Goal: Information Seeking & Learning: Find specific page/section

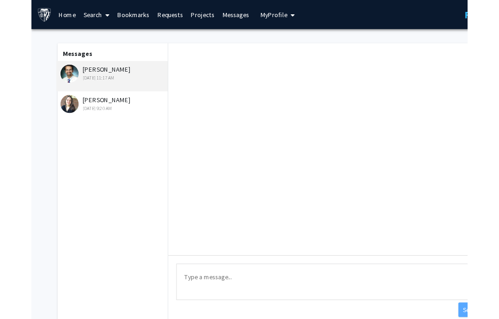
scroll to position [57, 0]
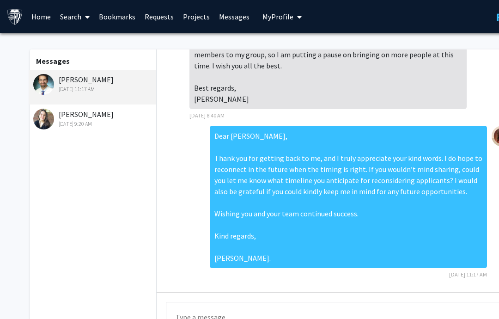
click at [47, 127] on img at bounding box center [43, 119] width 21 height 21
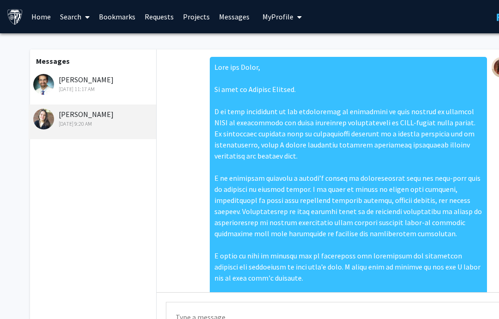
scroll to position [123, 0]
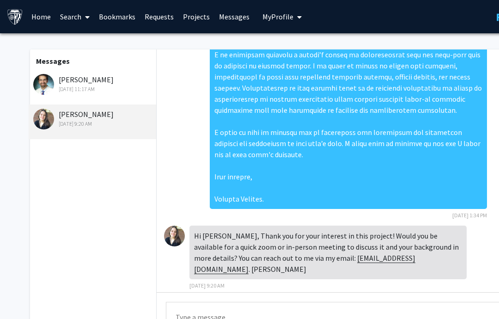
click at [81, 21] on link "Search" at bounding box center [74, 16] width 39 height 32
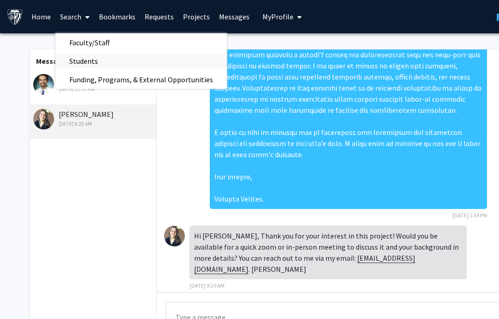
click at [87, 67] on span "Students" at bounding box center [83, 61] width 56 height 18
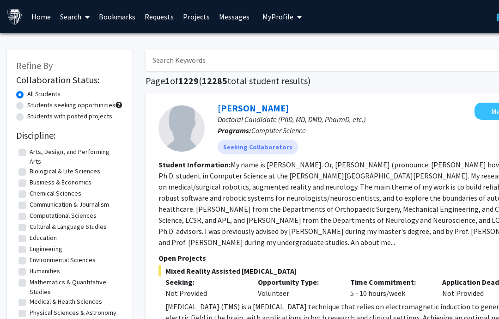
click at [201, 58] on input "Search Keywords" at bounding box center [327, 59] width 363 height 21
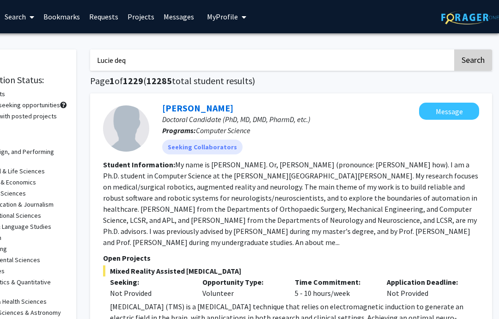
type input "Lucie deq"
click at [475, 59] on button "Search" at bounding box center [474, 59] width 38 height 21
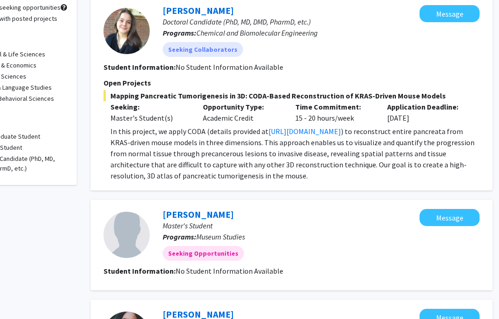
scroll to position [0, 55]
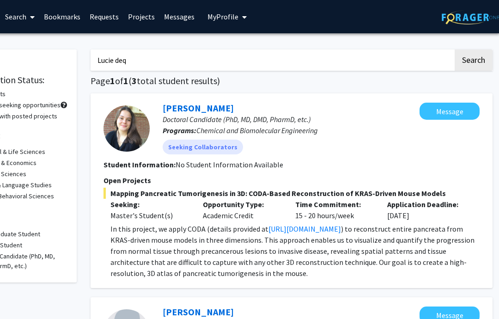
click at [18, 14] on link "Search" at bounding box center [19, 16] width 39 height 32
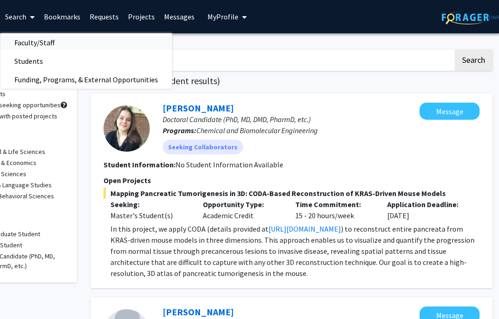
click at [30, 37] on span "Faculty/Staff" at bounding box center [34, 42] width 68 height 18
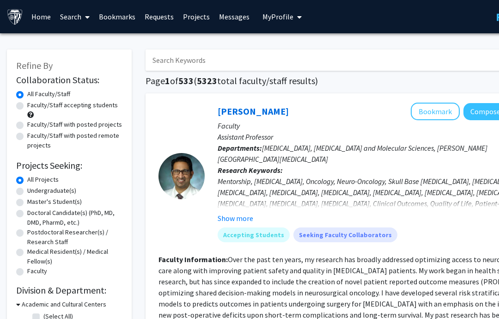
click at [24, 109] on div "Faculty/Staff accepting students" at bounding box center [69, 109] width 106 height 19
click at [27, 107] on label "Faculty/Staff accepting students" at bounding box center [72, 105] width 91 height 10
click at [27, 106] on input "Faculty/Staff accepting students" at bounding box center [30, 103] width 6 height 6
radio input "true"
click at [27, 201] on label "Master's Student(s)" at bounding box center [54, 202] width 55 height 10
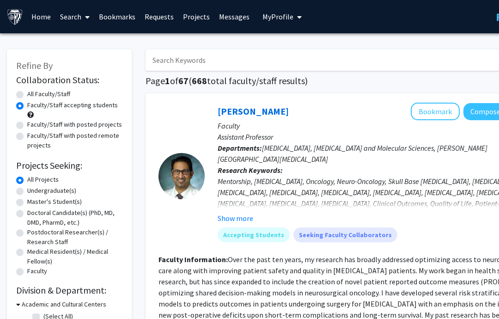
click at [27, 201] on input "Master's Student(s)" at bounding box center [30, 200] width 6 height 6
radio input "true"
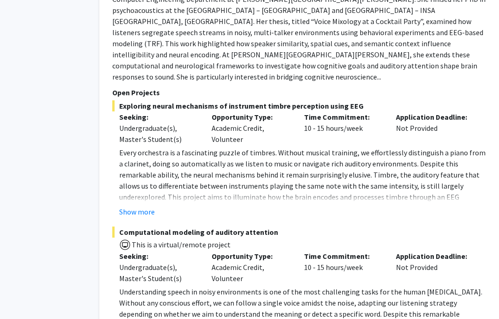
scroll to position [4495, 46]
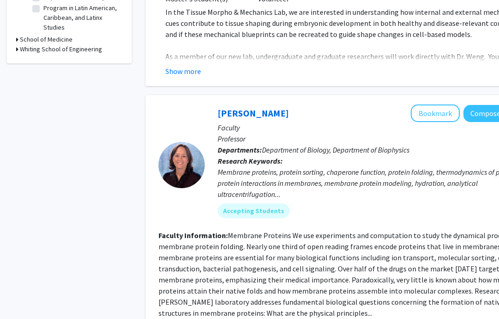
scroll to position [361, 0]
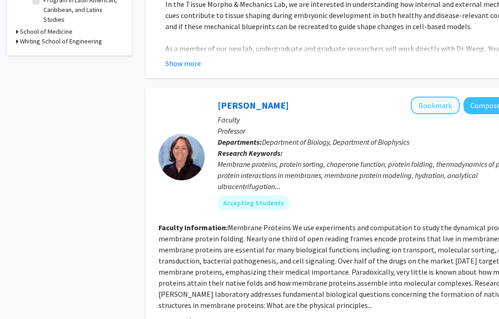
click at [430, 97] on button "Bookmark" at bounding box center [435, 106] width 49 height 18
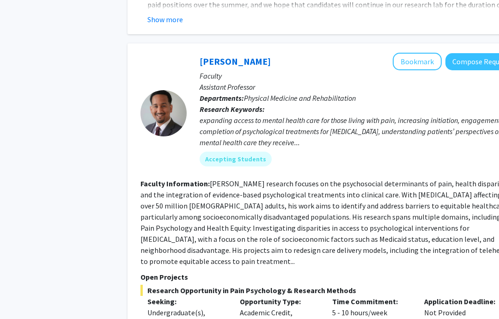
scroll to position [767, 18]
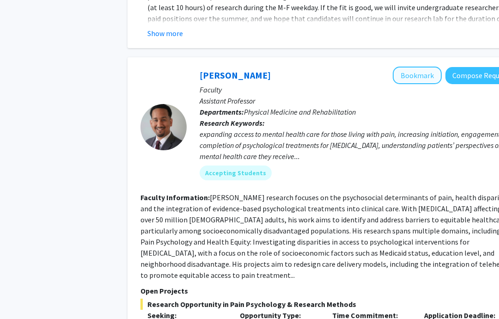
click at [425, 67] on button "Bookmark" at bounding box center [417, 76] width 49 height 18
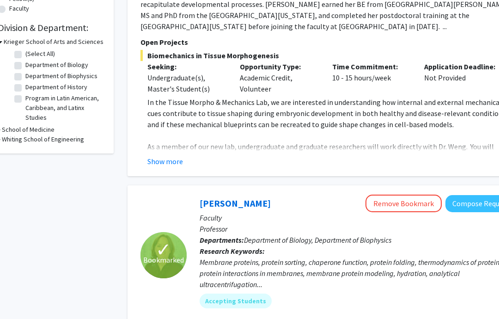
scroll to position [0, 18]
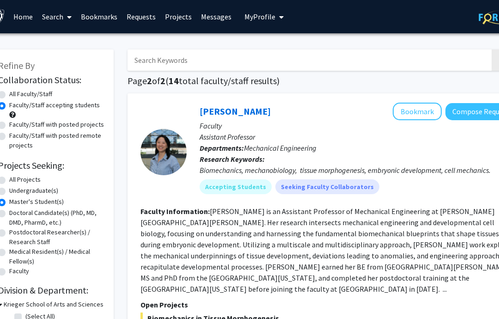
click at [49, 18] on link "Search" at bounding box center [56, 16] width 39 height 32
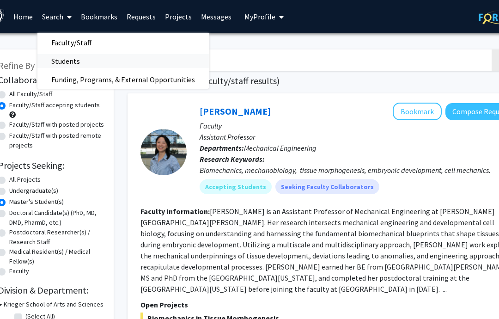
click at [73, 55] on span "Students" at bounding box center [65, 61] width 56 height 18
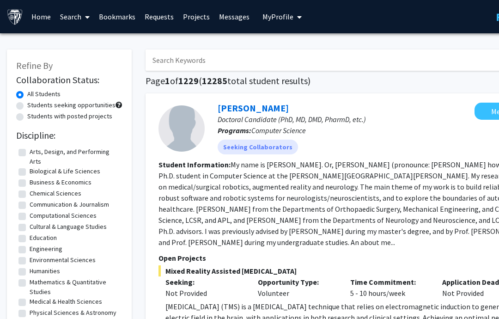
click at [27, 117] on label "Students with posted projects" at bounding box center [69, 116] width 85 height 10
click at [27, 117] on input "Students with posted projects" at bounding box center [30, 114] width 6 height 6
radio input "true"
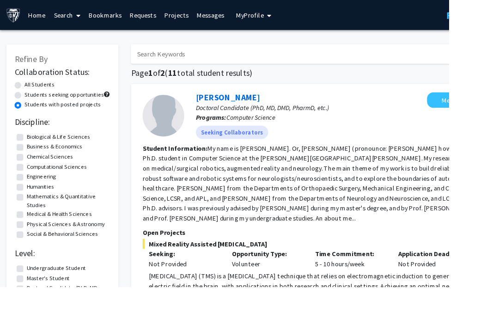
click at [30, 308] on label "Master's Student" at bounding box center [54, 309] width 48 height 10
click at [30, 308] on input "Master's Student" at bounding box center [33, 307] width 6 height 6
checkbox input "true"
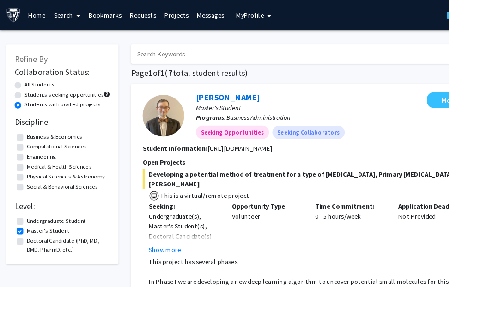
click at [27, 107] on label "Students seeking opportunities" at bounding box center [71, 105] width 88 height 10
click at [27, 106] on input "Students seeking opportunities" at bounding box center [30, 103] width 6 height 6
radio input "true"
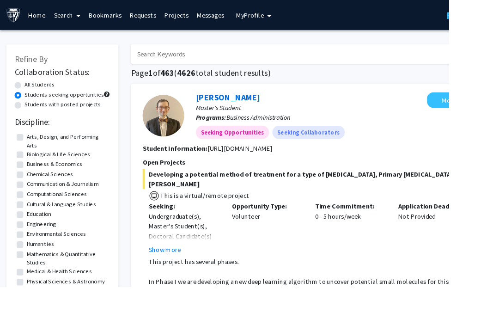
click at [231, 15] on link "Messages" at bounding box center [235, 16] width 40 height 32
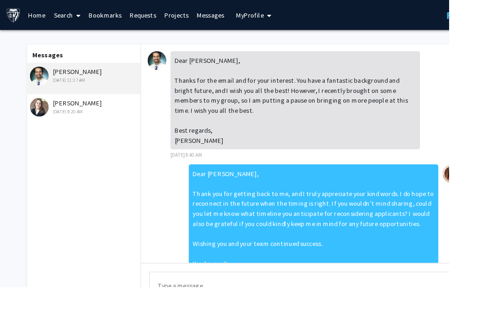
scroll to position [57, 0]
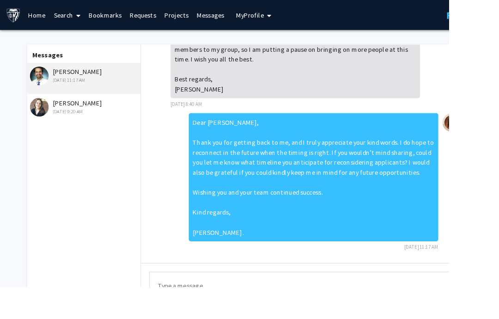
click at [105, 109] on div "[PERSON_NAME] [DATE] 9:20 AM" at bounding box center [93, 118] width 121 height 19
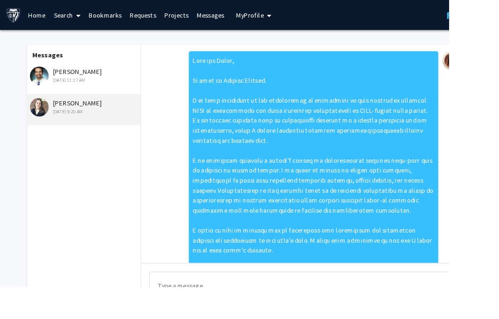
scroll to position [0, 0]
